Goal: Task Accomplishment & Management: Manage account settings

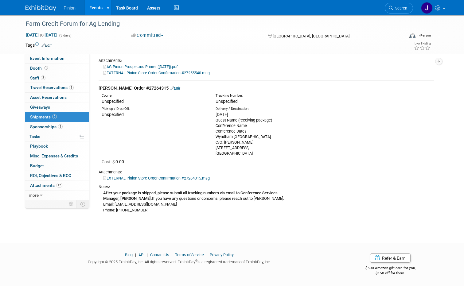
click at [44, 5] on link at bounding box center [44, 5] width 38 height 5
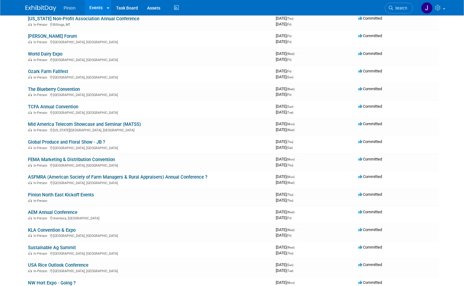
scroll to position [303, 0]
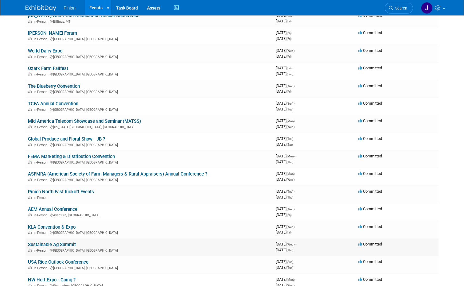
click at [57, 243] on link "Sustainable Ag Summit" at bounding box center [52, 245] width 48 height 6
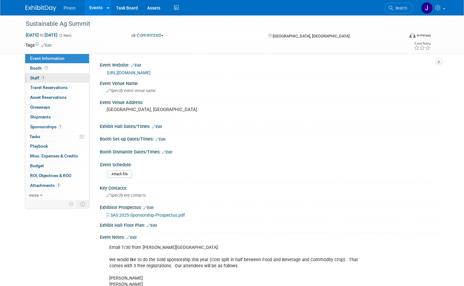
click at [32, 79] on span "Staff 1" at bounding box center [37, 77] width 15 height 5
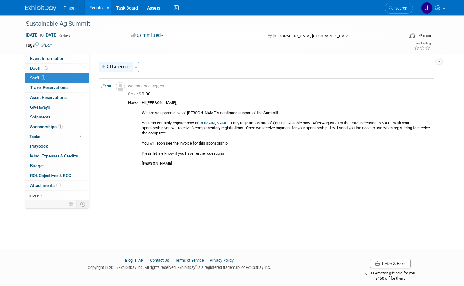
click at [115, 66] on button "Add Attendee" at bounding box center [115, 67] width 35 height 10
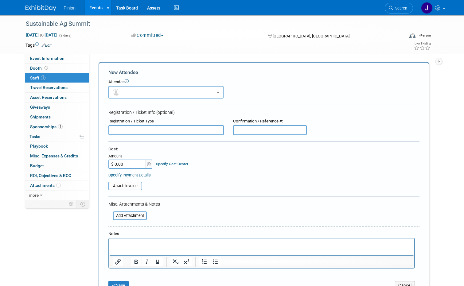
click at [131, 220] on div "Add Attachment" at bounding box center [127, 215] width 38 height 12
click at [131, 217] on input "file" at bounding box center [109, 215] width 73 height 7
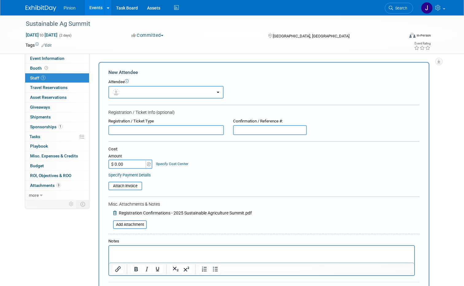
click at [114, 253] on p "Rich Text Area. Press ALT-0 for help." at bounding box center [262, 251] width 298 height 6
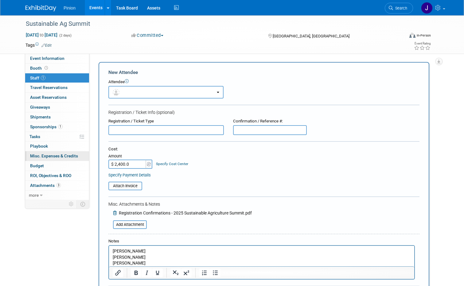
type input "$ 2,400.00"
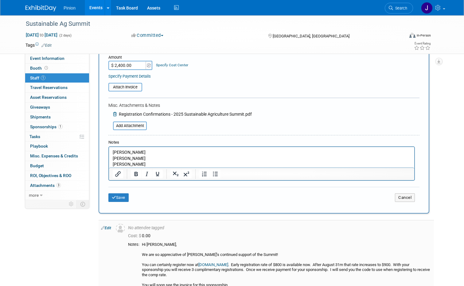
scroll to position [99, 0]
click at [117, 195] on button "Save" at bounding box center [118, 197] width 20 height 9
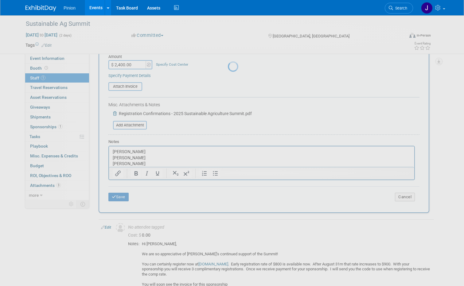
scroll to position [27, 0]
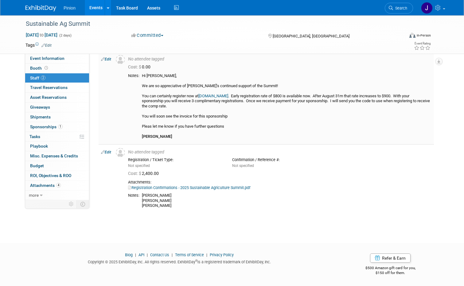
click at [108, 59] on link "Edit" at bounding box center [106, 59] width 10 height 4
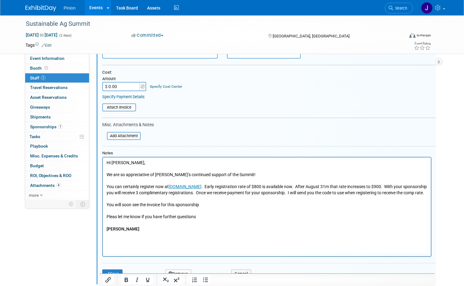
scroll to position [91, 0]
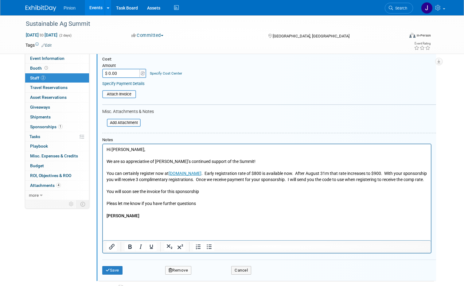
click at [98, 272] on div "Attendee <img src="https://www.exhibitday.com/Images/Unassigned-User-Icon.png" …" at bounding box center [265, 134] width 339 height 293
drag, startPoint x: 109, startPoint y: 268, endPoint x: 113, endPoint y: 232, distance: 35.9
click at [109, 268] on button "Save" at bounding box center [112, 270] width 20 height 9
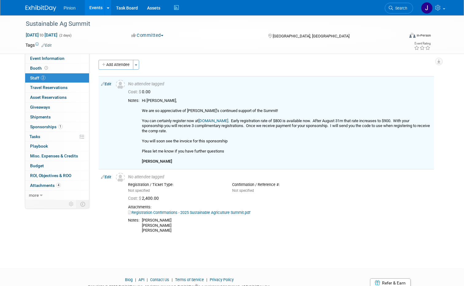
scroll to position [0, 0]
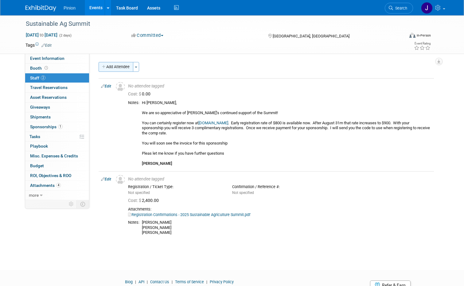
click at [122, 69] on button "Add Attendee" at bounding box center [115, 67] width 35 height 10
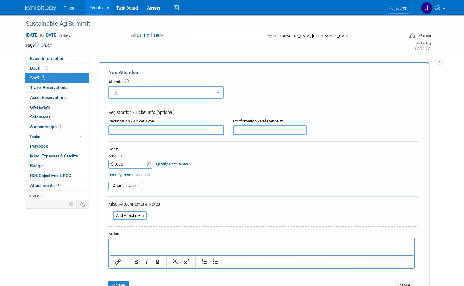
click at [141, 242] on p "Rich Text Area. Press ALT-0 for help." at bounding box center [262, 244] width 298 height 6
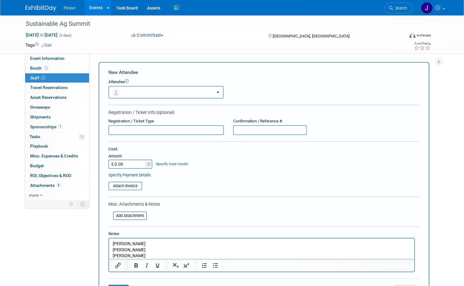
click at [139, 130] on input "text" at bounding box center [165, 130] width 115 height 10
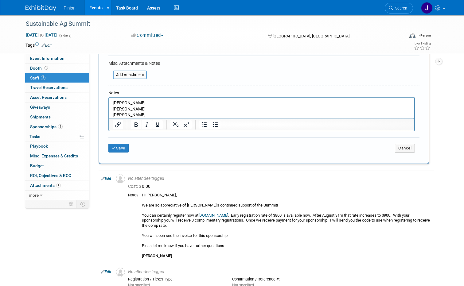
scroll to position [164, 0]
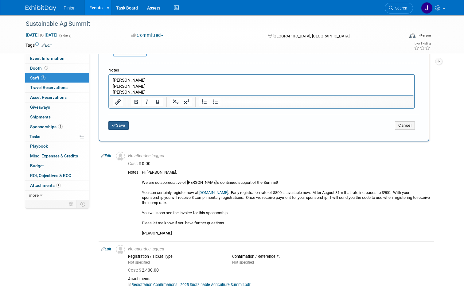
type input "Comps - Need codes to register"
click at [120, 124] on button "Save" at bounding box center [118, 125] width 20 height 9
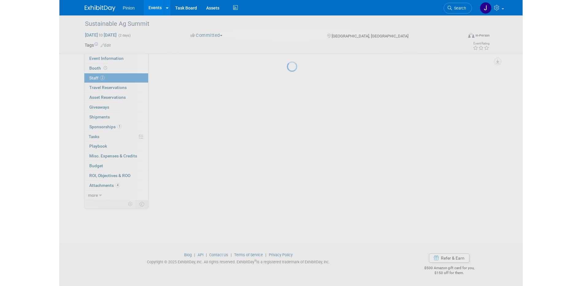
scroll to position [83, 0]
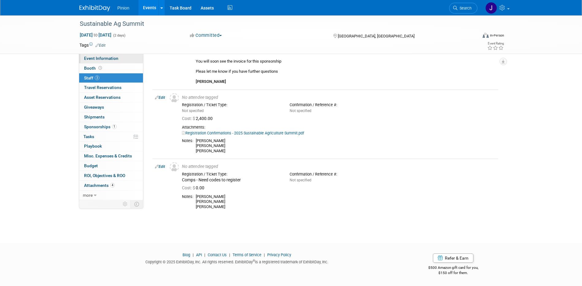
click at [92, 57] on span "Event Information" at bounding box center [101, 58] width 34 height 5
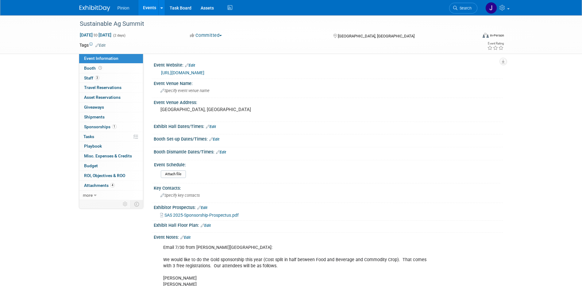
click at [203, 71] on link "https://www.sustainableagsummit.org/" at bounding box center [182, 72] width 43 height 5
